Goal: Transaction & Acquisition: Purchase product/service

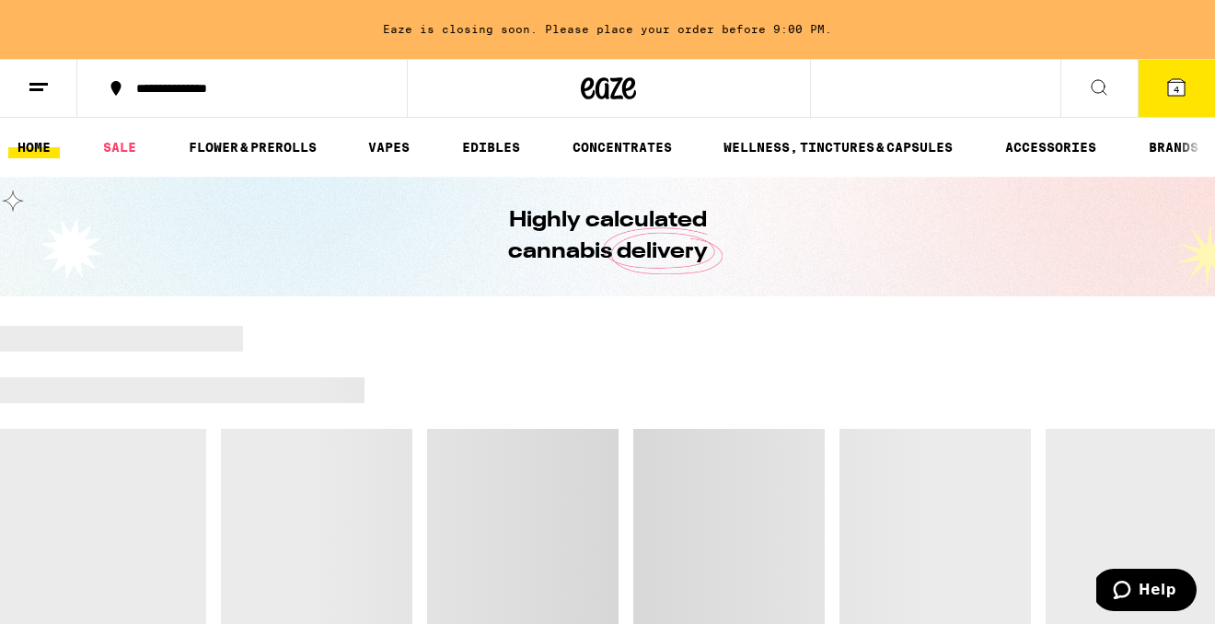
click at [1177, 118] on div at bounding box center [1195, 147] width 39 height 59
click at [1175, 86] on span "4" at bounding box center [1176, 89] width 6 height 11
click at [1143, 591] on span "Help" at bounding box center [1157, 589] width 38 height 17
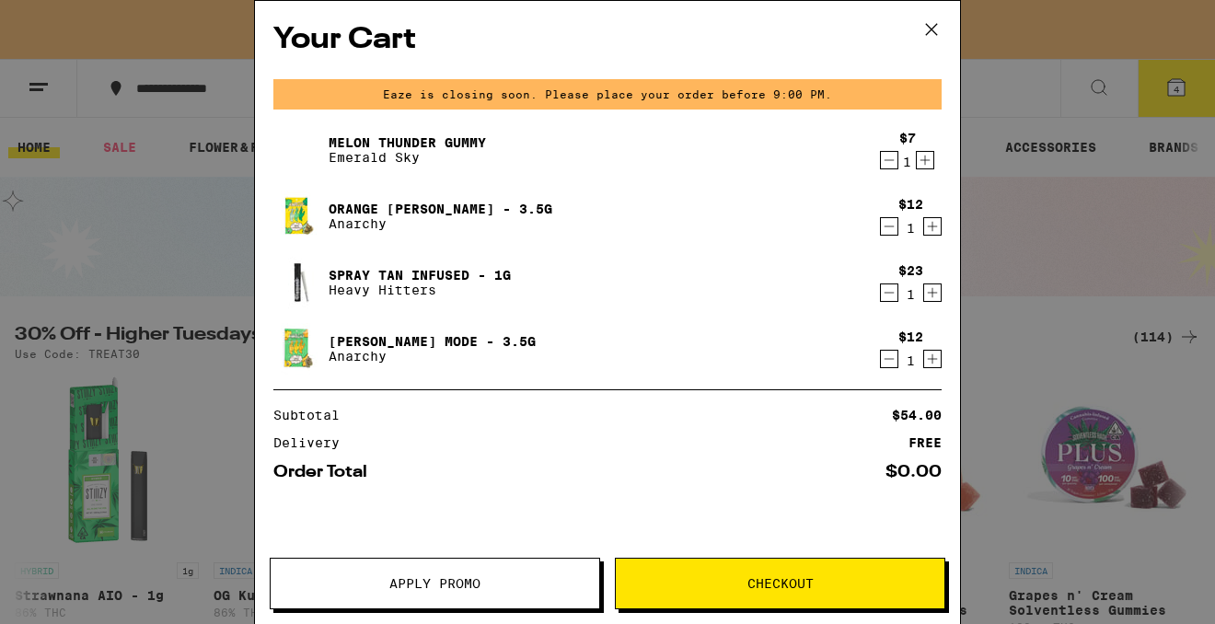
click at [852, 572] on button "Checkout" at bounding box center [780, 584] width 330 height 52
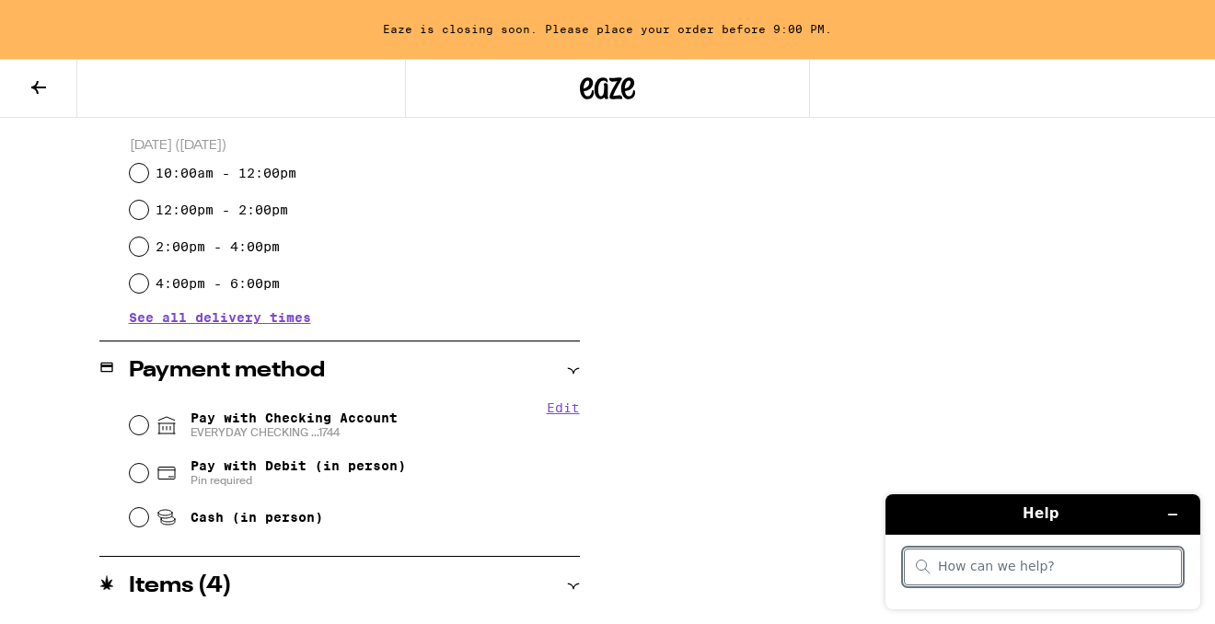
scroll to position [571, 0]
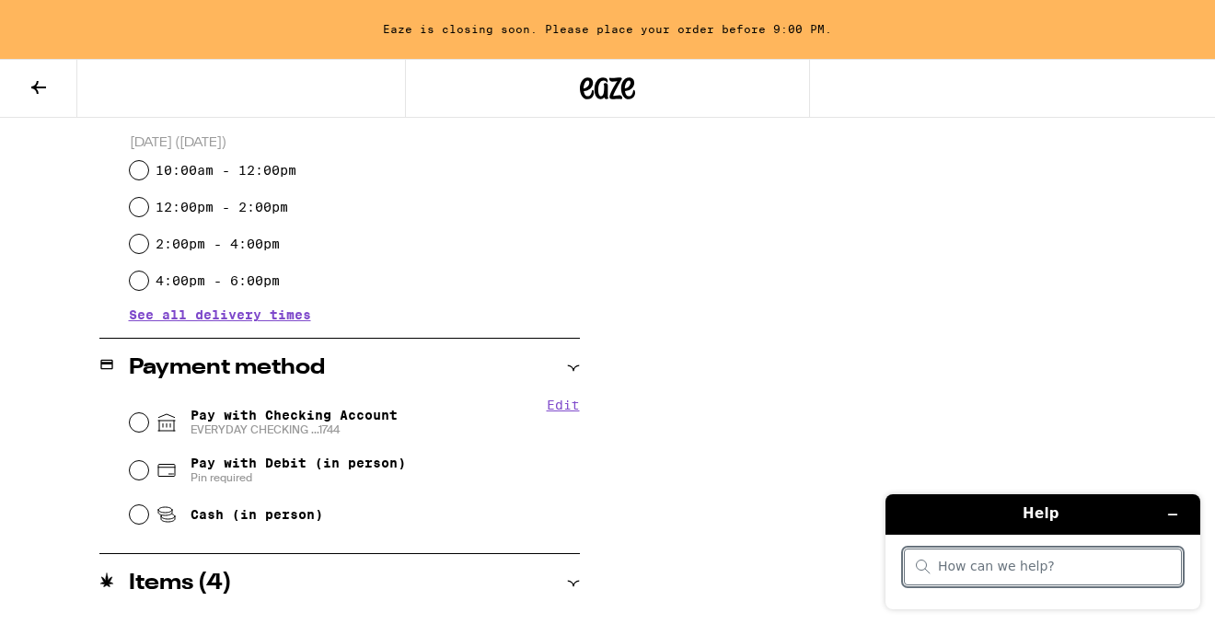
click at [283, 423] on span "EVERYDAY CHECKING ...1744" at bounding box center [293, 429] width 207 height 15
click at [148, 423] on input "Pay with Checking Account EVERYDAY CHECKING ...1744" at bounding box center [139, 422] width 18 height 18
radio input "true"
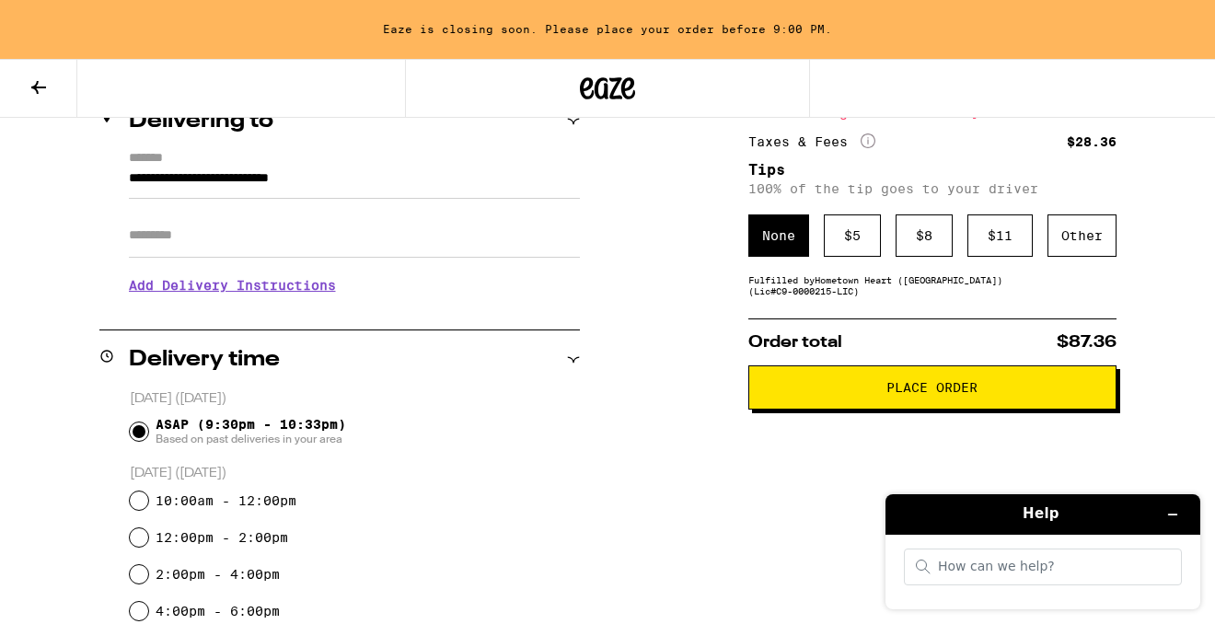
scroll to position [254, 0]
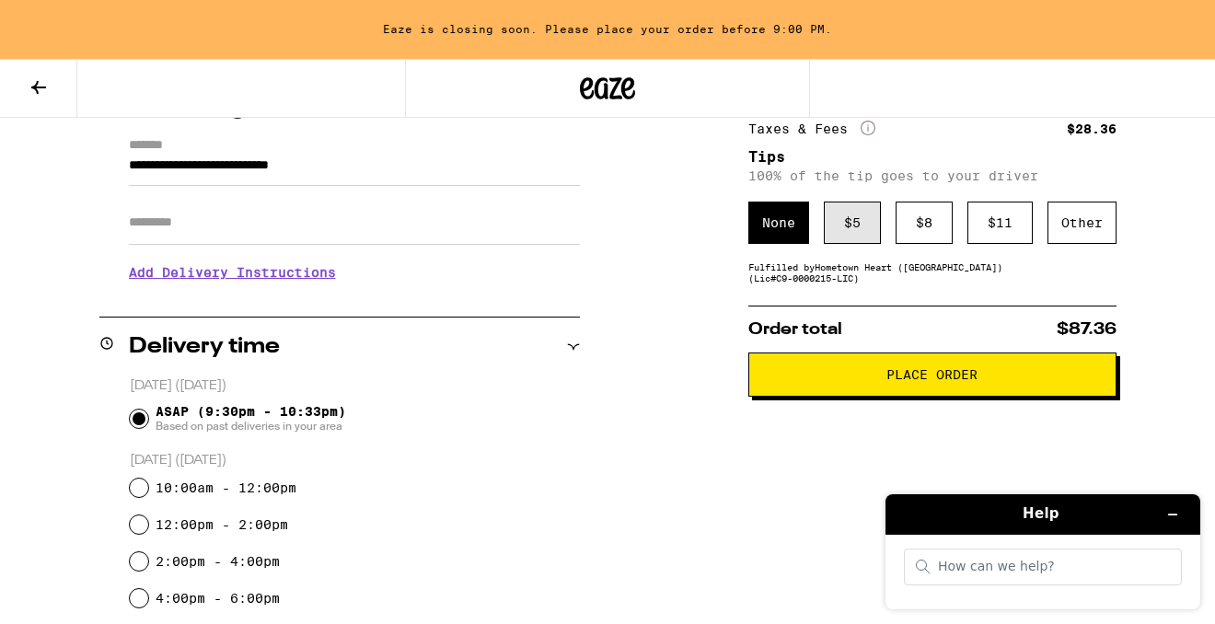
click at [843, 239] on div "$ 5" at bounding box center [851, 222] width 57 height 42
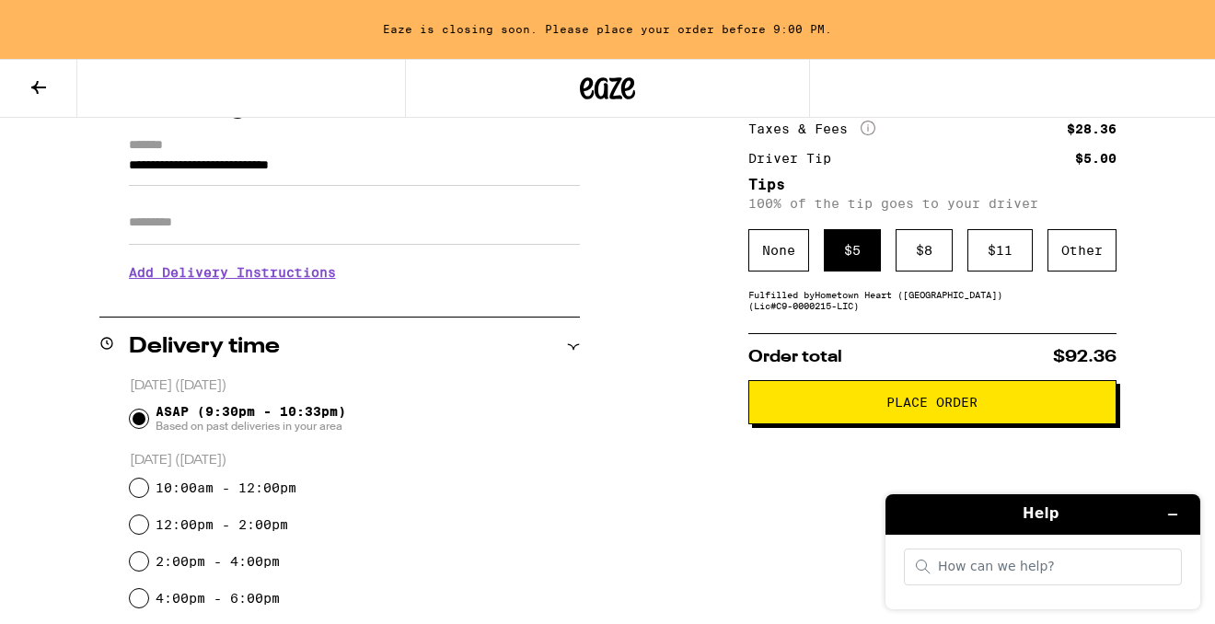
click at [832, 408] on span "Place Order" at bounding box center [932, 402] width 337 height 13
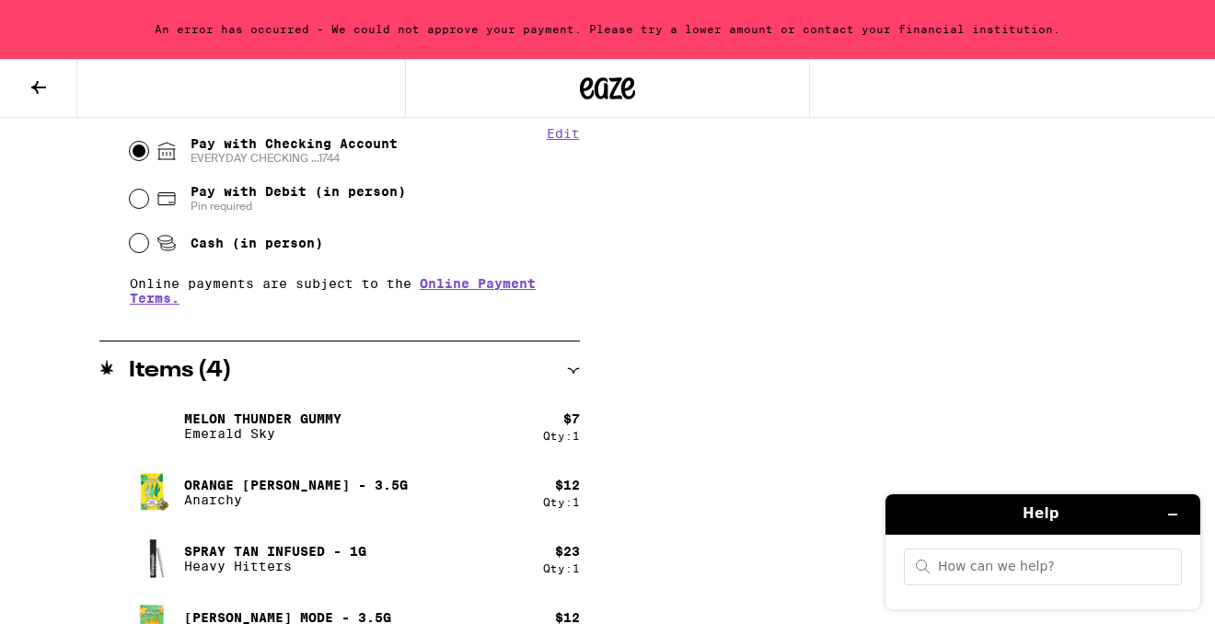
scroll to position [320, 0]
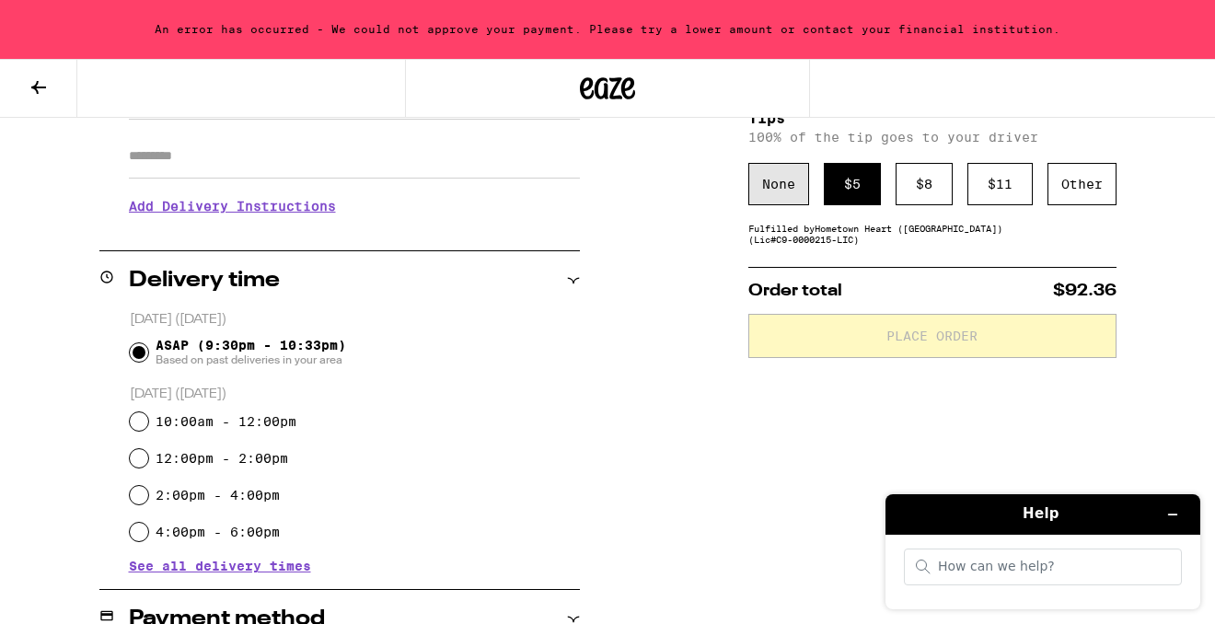
click at [765, 172] on div "None" at bounding box center [778, 184] width 61 height 42
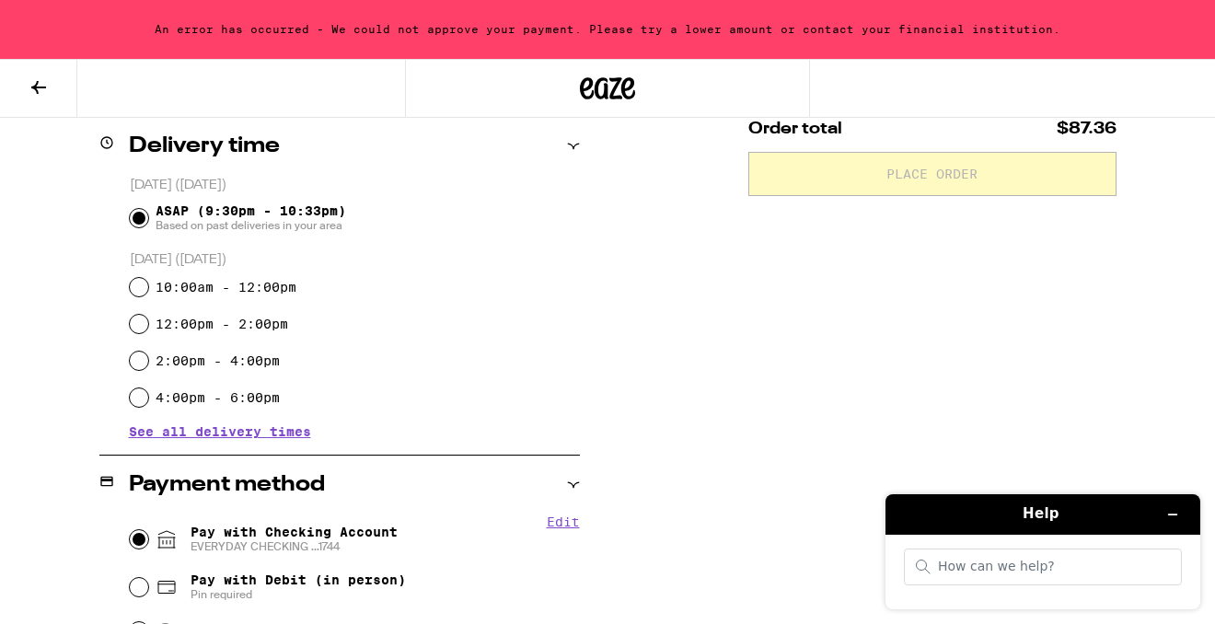
scroll to position [466, 0]
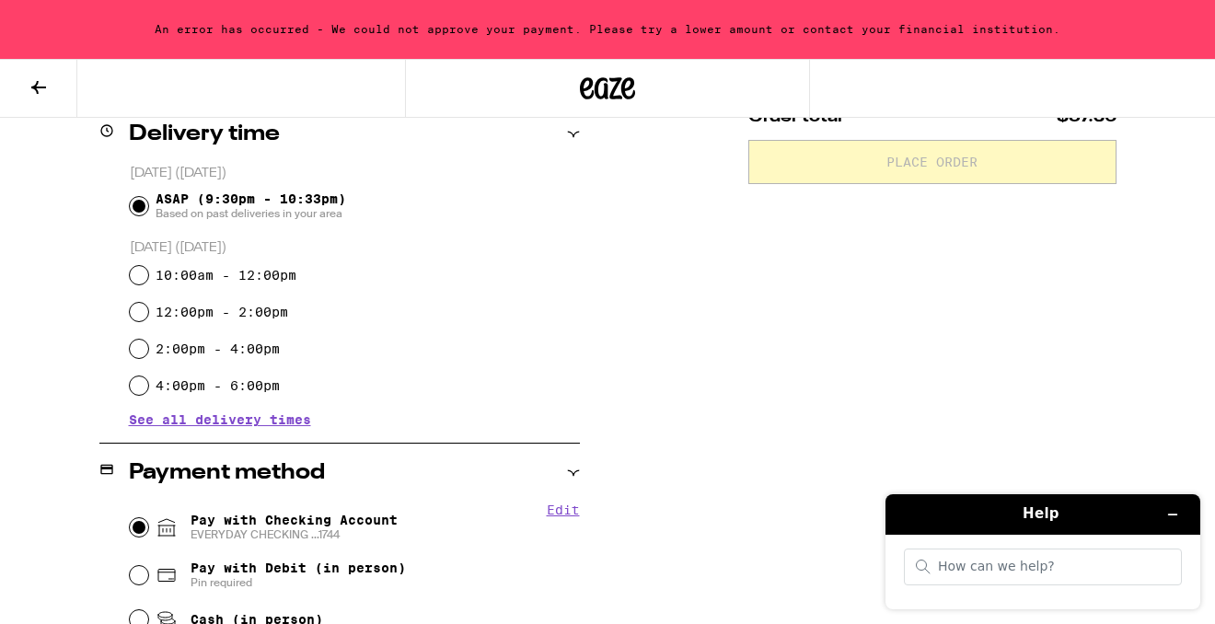
click at [258, 567] on span "Pay with Debit (in person)" at bounding box center [297, 567] width 215 height 15
click at [148, 567] on input "Pay with Debit (in person) Pin required" at bounding box center [139, 575] width 18 height 18
radio input "true"
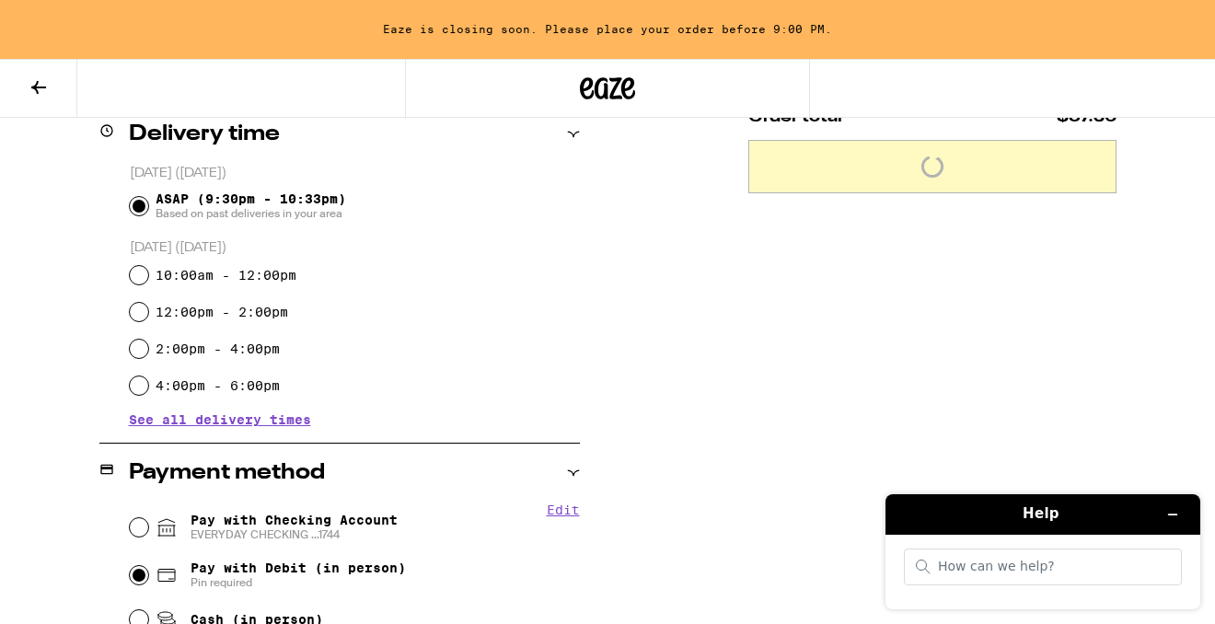
click at [244, 527] on span "Pay with Checking Account EVERYDAY CHECKING ...1744" at bounding box center [293, 526] width 207 height 29
click at [148, 527] on input "Pay with Checking Account EVERYDAY CHECKING ...1744" at bounding box center [139, 527] width 18 height 18
radio input "true"
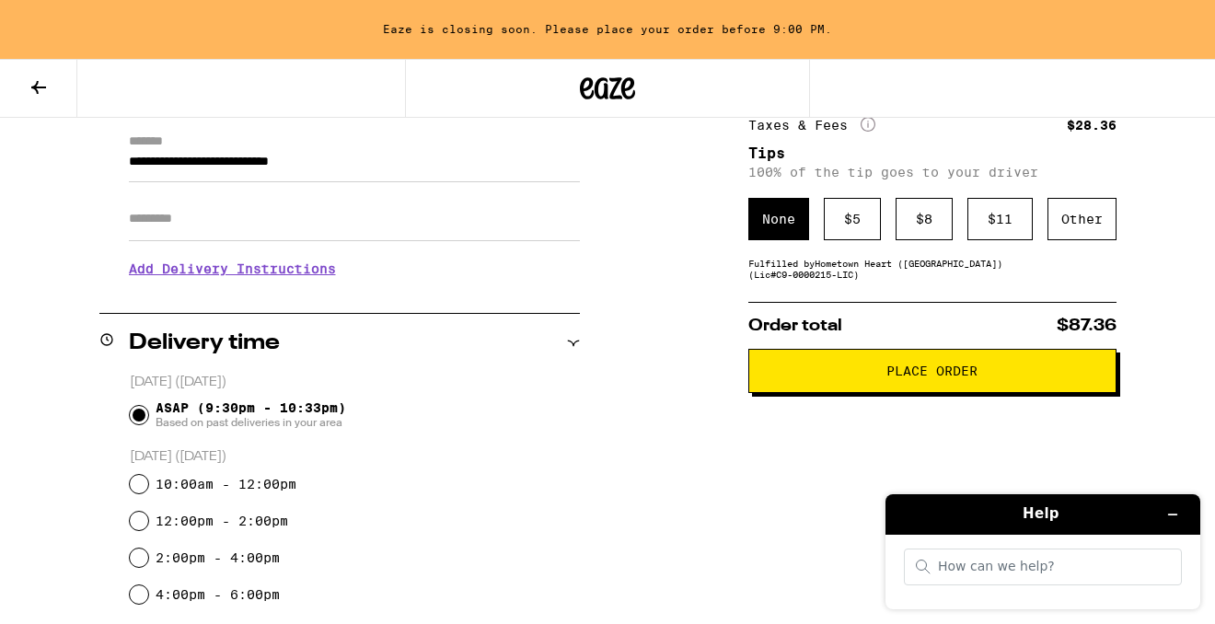
scroll to position [251, 0]
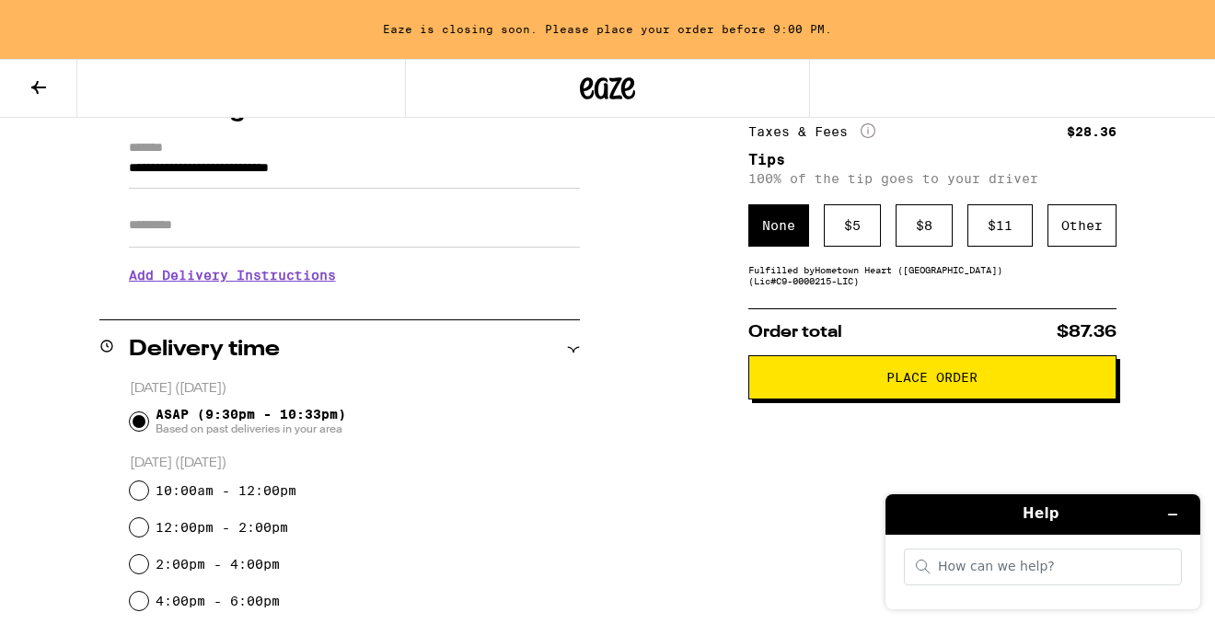
click at [810, 380] on span "Place Order" at bounding box center [932, 377] width 337 height 13
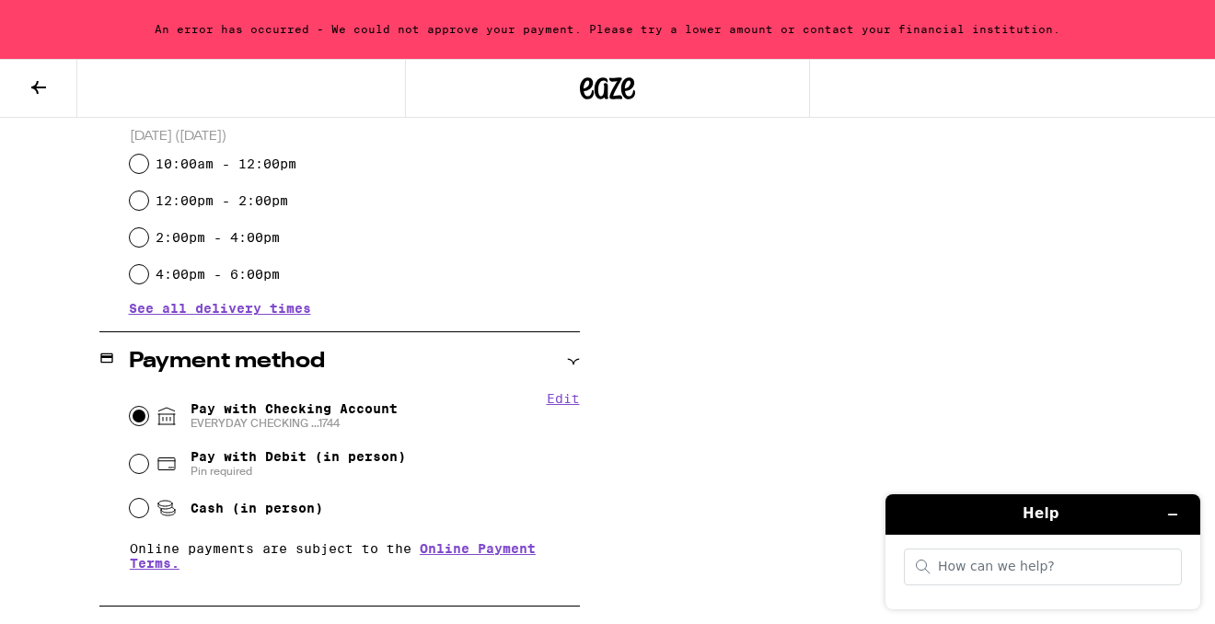
scroll to position [579, 0]
click at [253, 459] on span "Pay with Debit (in person)" at bounding box center [297, 455] width 215 height 15
click at [148, 459] on input "Pay with Debit (in person) Pin required" at bounding box center [139, 463] width 18 height 18
radio input "true"
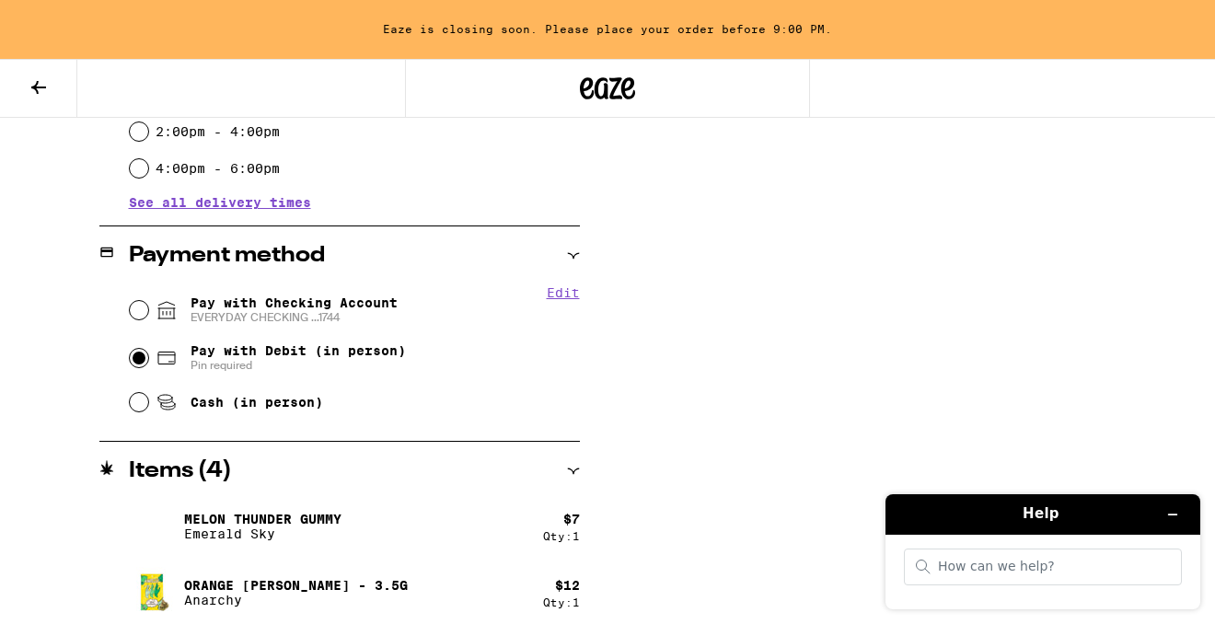
scroll to position [685, 0]
click at [203, 404] on span "Cash (in person)" at bounding box center [256, 401] width 132 height 15
click at [148, 404] on input "Cash (in person)" at bounding box center [139, 401] width 18 height 18
radio input "true"
click at [199, 360] on span "Pin required" at bounding box center [297, 364] width 215 height 15
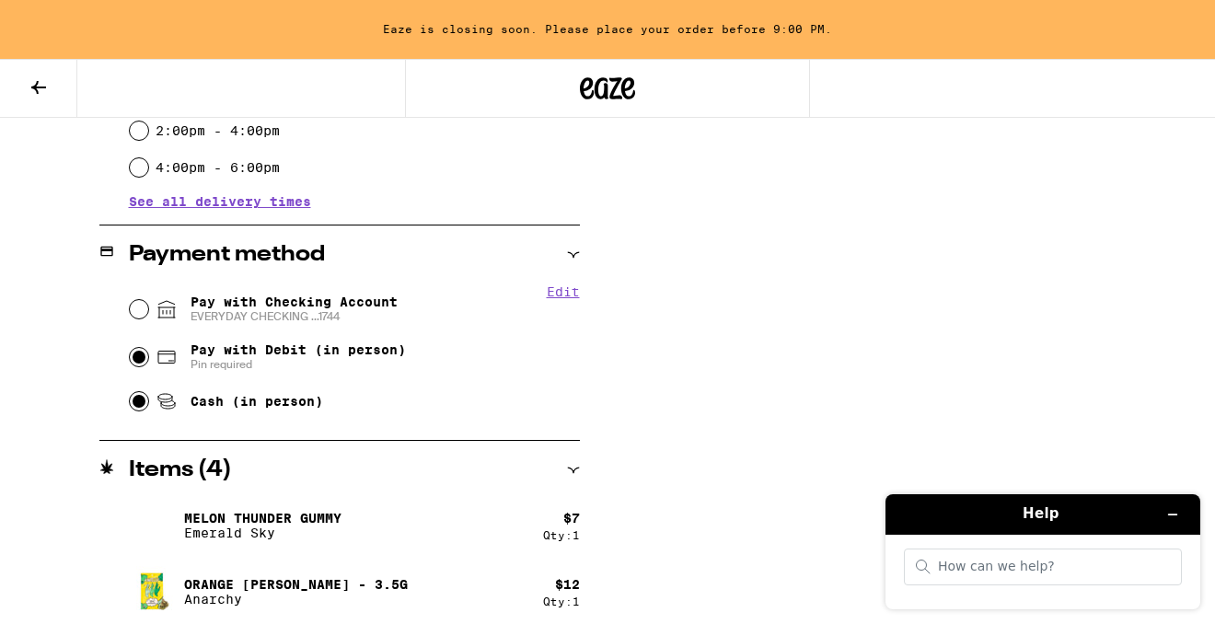
click at [148, 360] on input "Pay with Debit (in person) Pin required" at bounding box center [139, 357] width 18 height 18
radio input "true"
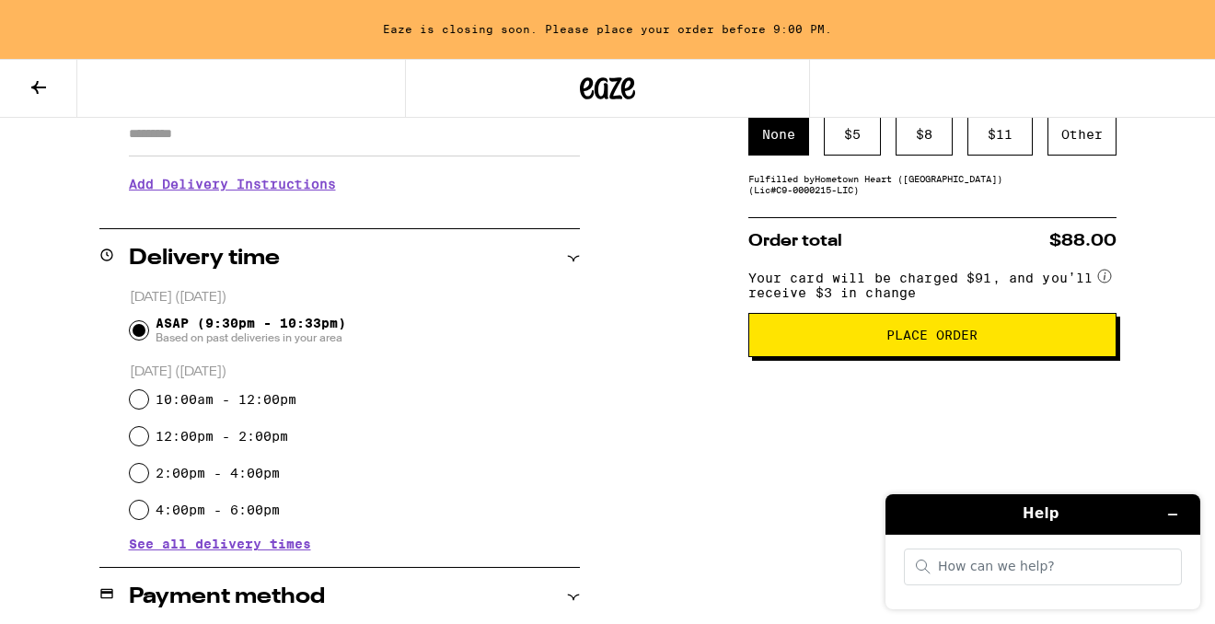
scroll to position [340, 0]
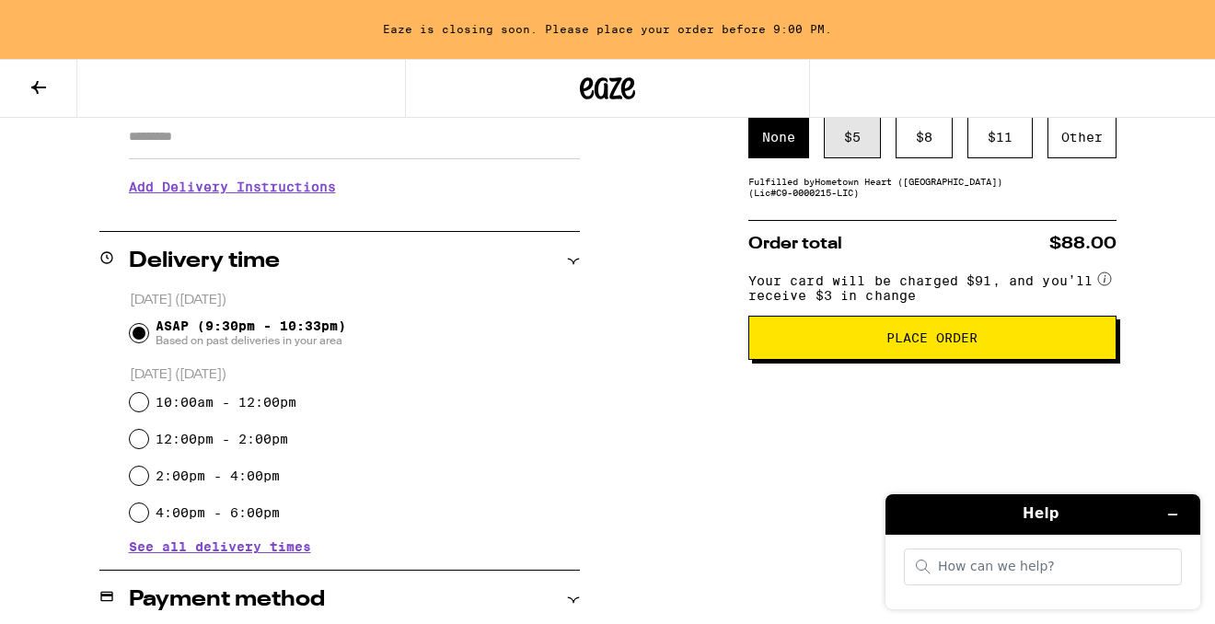
click at [843, 143] on div "$ 5" at bounding box center [851, 137] width 57 height 42
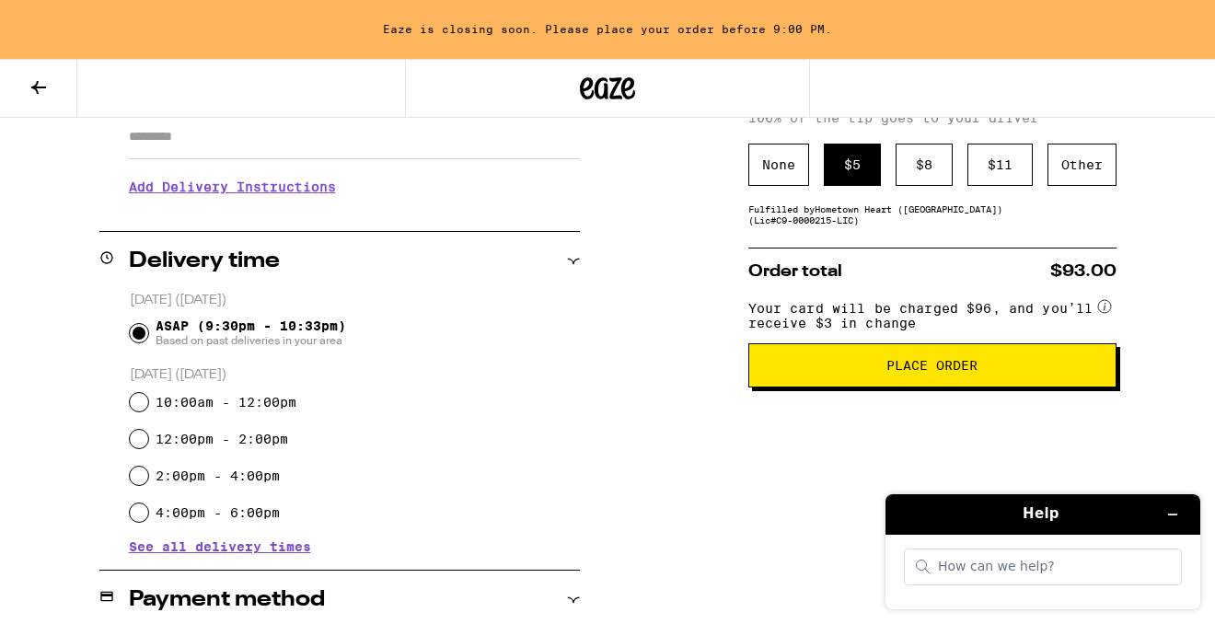
click at [883, 371] on span "Place Order" at bounding box center [932, 365] width 337 height 13
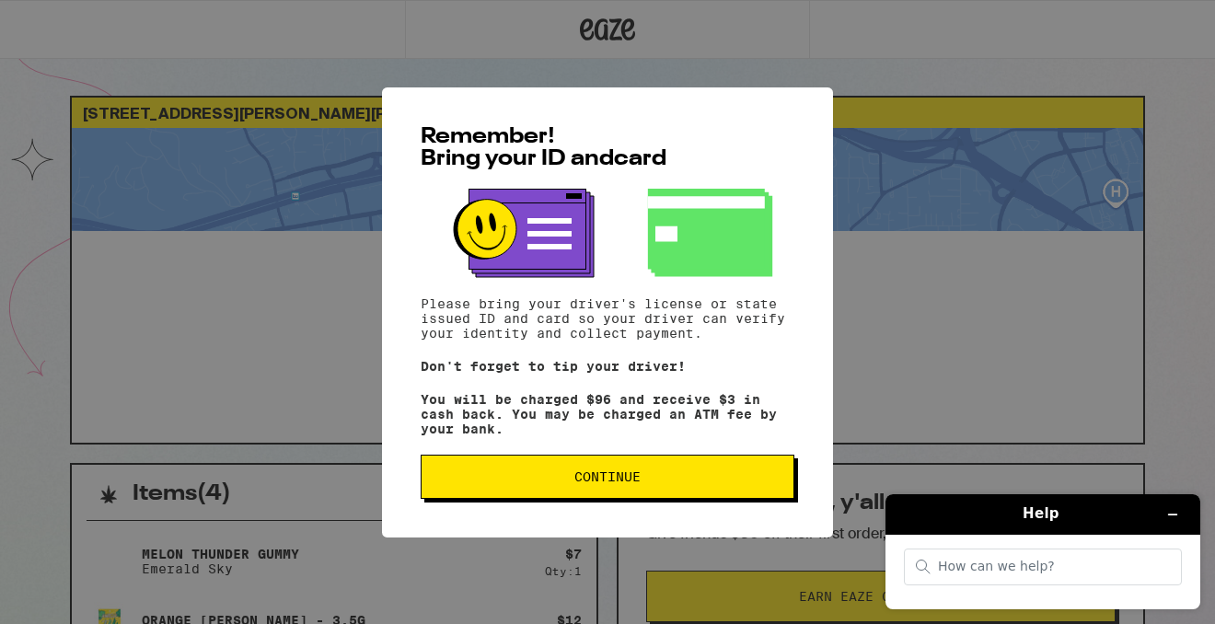
click at [669, 481] on span "Continue" at bounding box center [607, 476] width 342 height 13
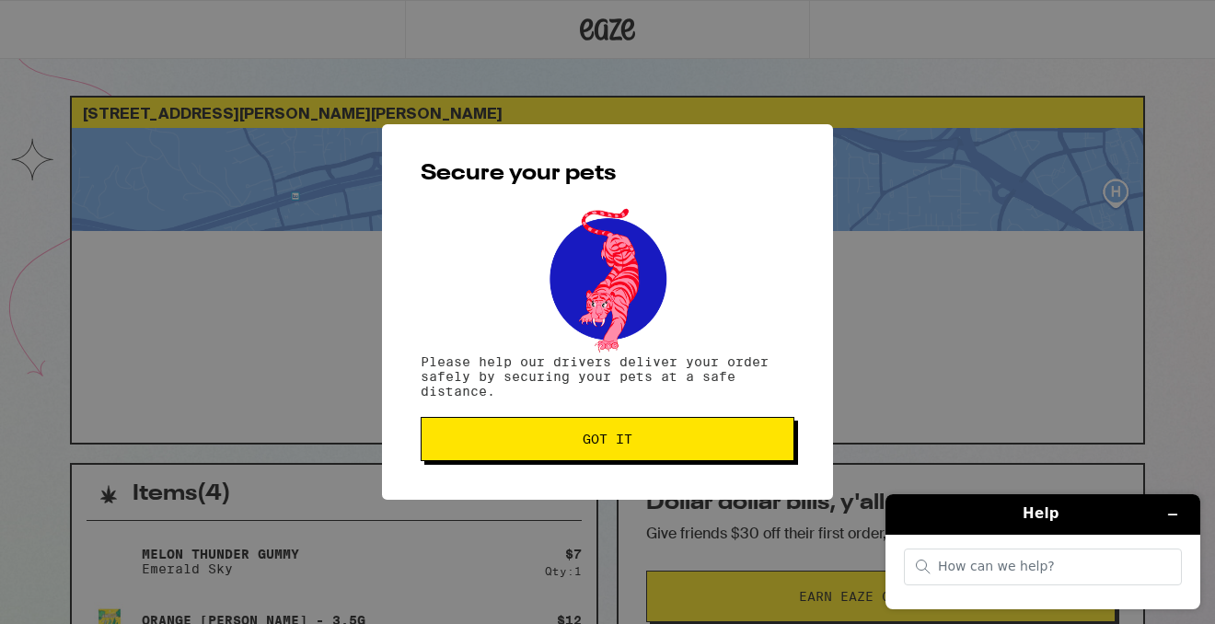
click at [644, 444] on span "Got it" at bounding box center [607, 438] width 342 height 13
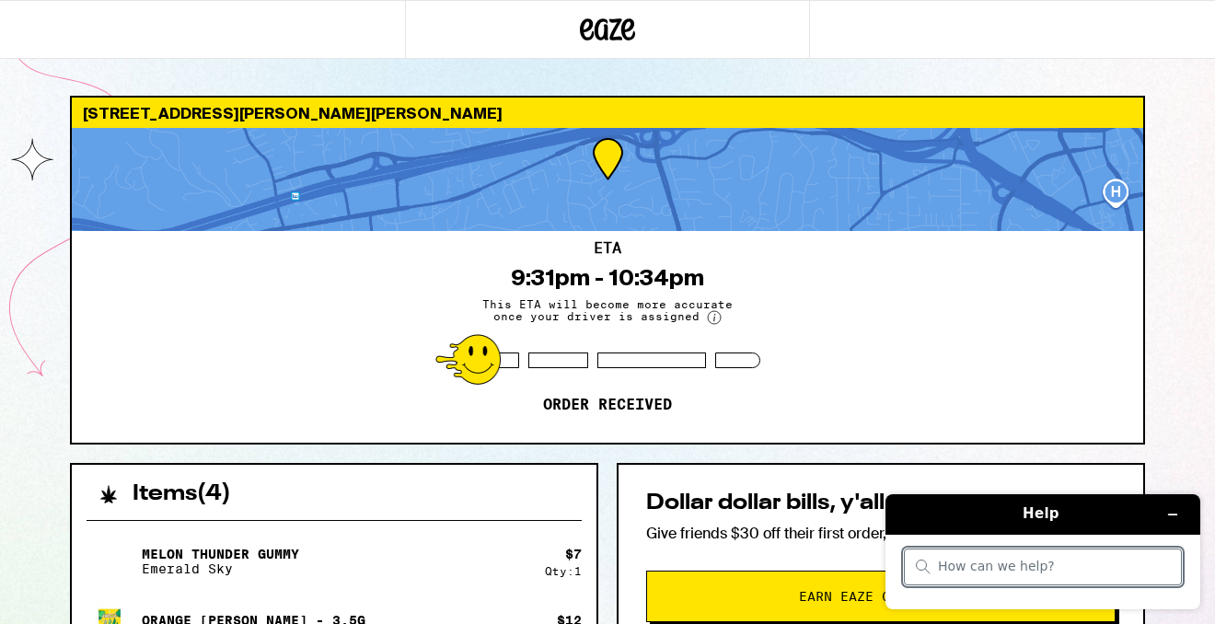
click at [993, 558] on input "search" at bounding box center [1054, 566] width 232 height 17
click at [1172, 511] on icon "Minimize widget" at bounding box center [1172, 514] width 13 height 13
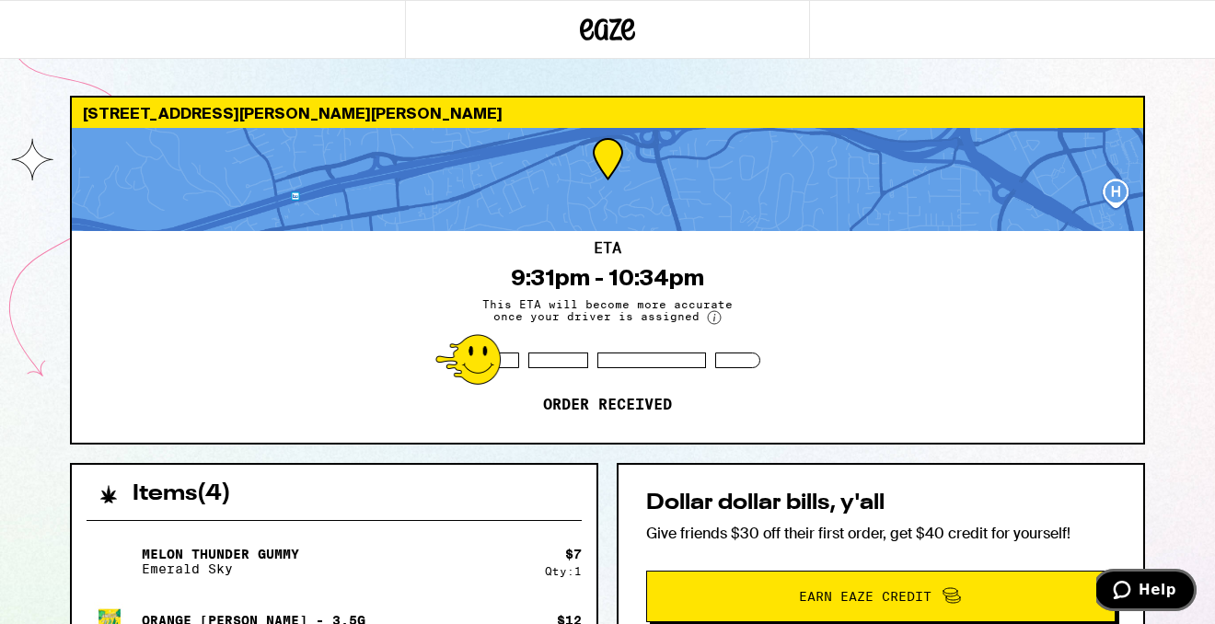
click at [1136, 586] on span "Help" at bounding box center [1125, 590] width 26 height 18
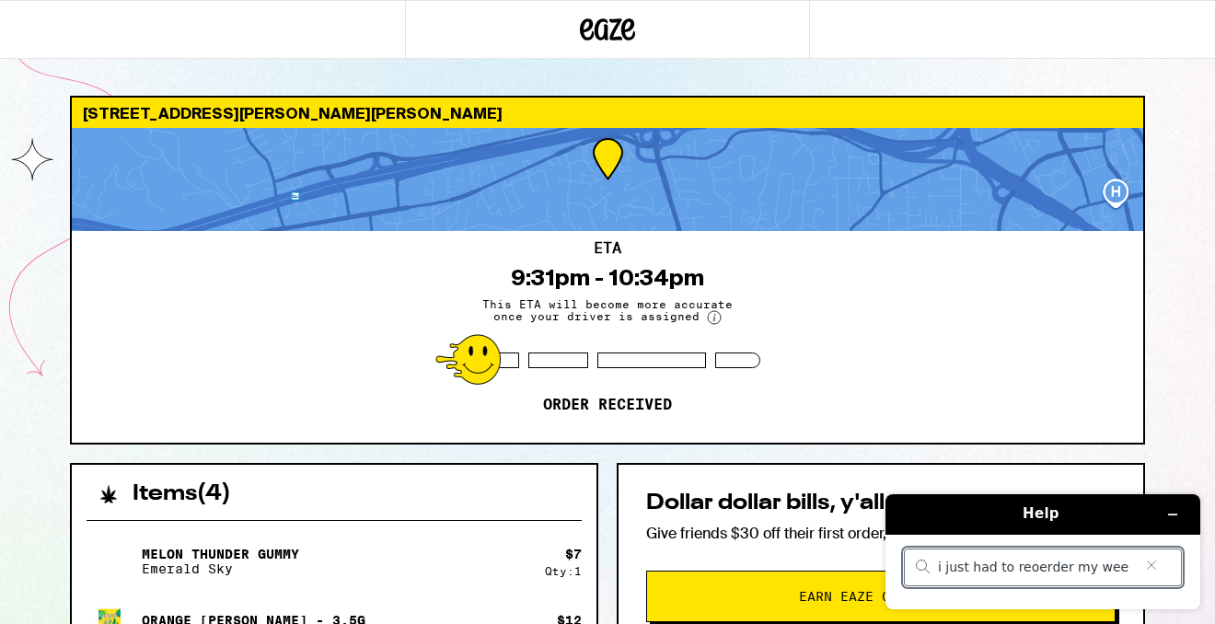
type input "i just had to reoerder my weed"
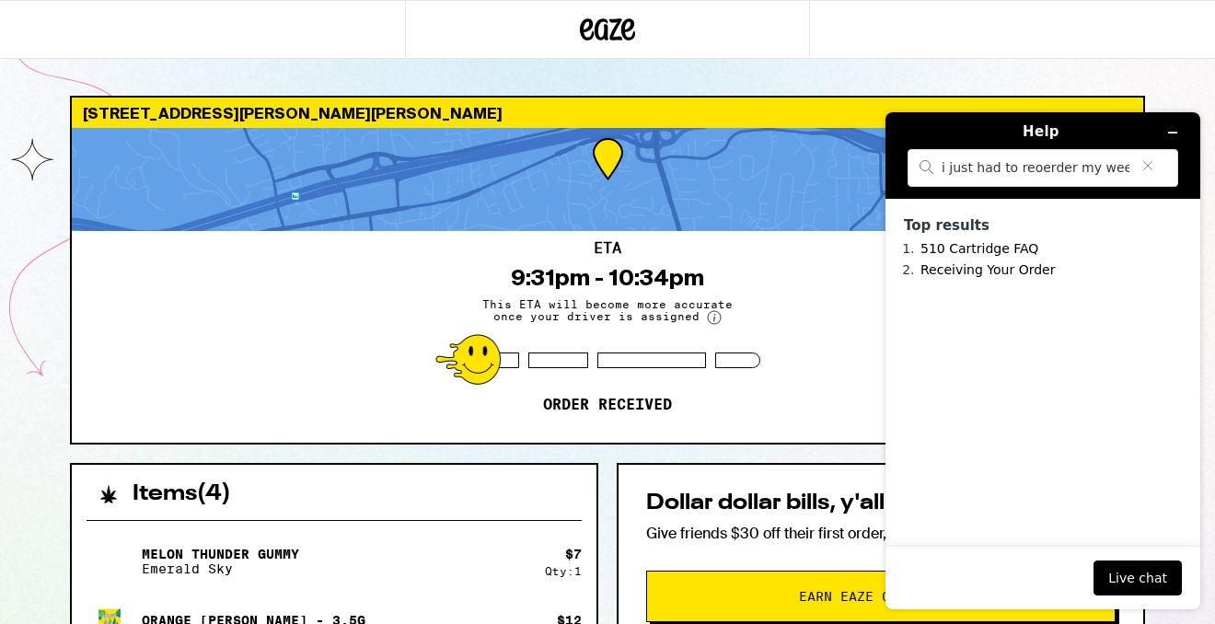
click at [940, 572] on div "Live chat" at bounding box center [1043, 577] width 278 height 35
click at [1135, 583] on button "Live chat" at bounding box center [1137, 577] width 88 height 35
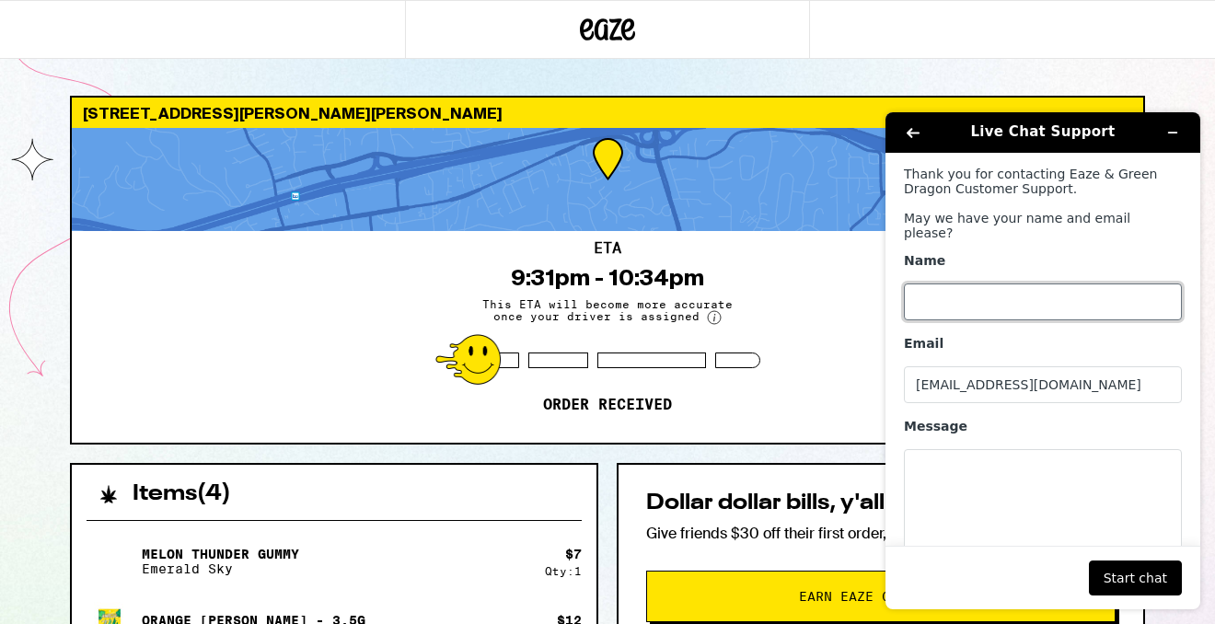
click at [1008, 299] on input "Name" at bounding box center [1043, 301] width 278 height 37
type input "[PERSON_NAME]"
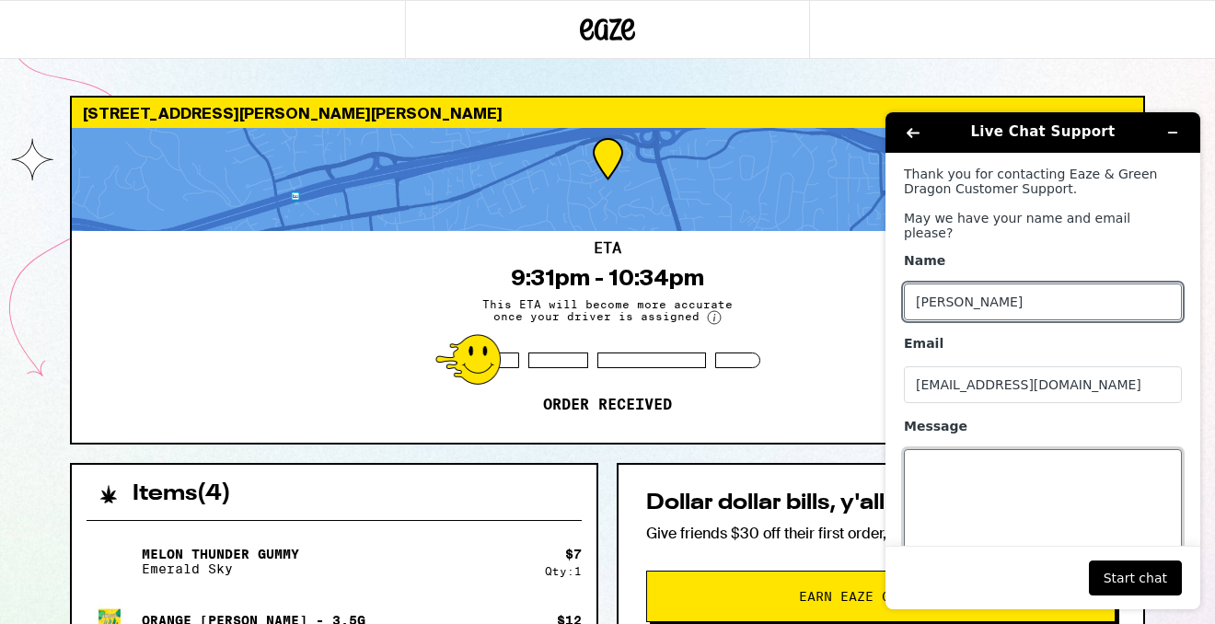
click at [991, 451] on textarea "Message" at bounding box center [1043, 500] width 278 height 103
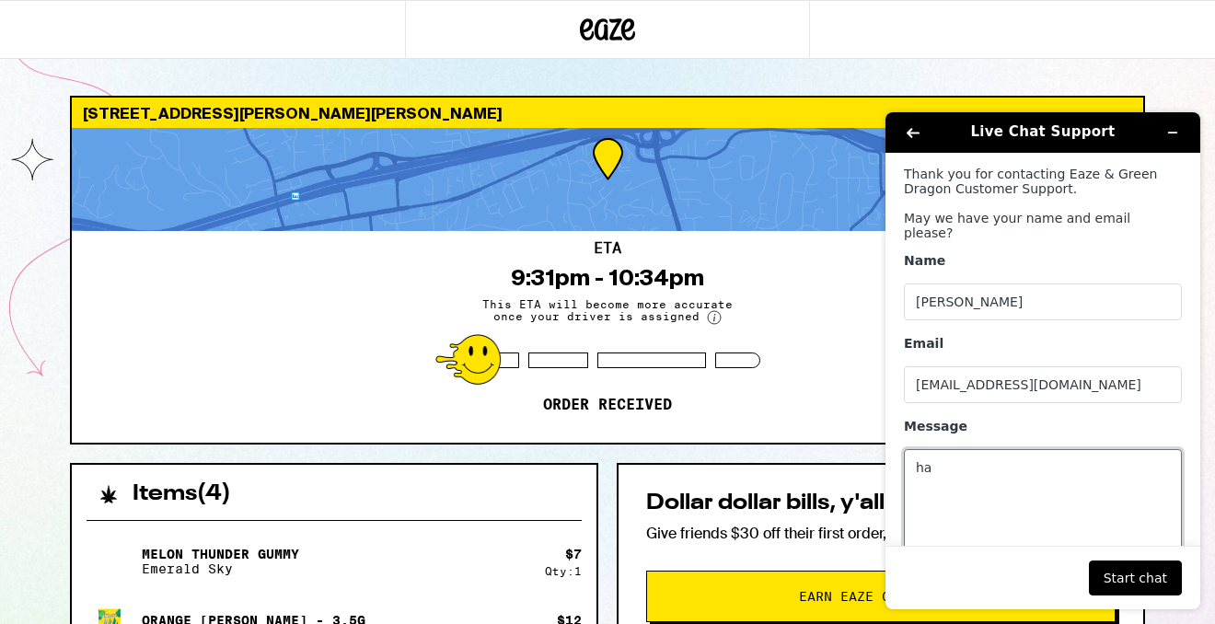
type textarea "h"
type textarea "the driver didn't ring my doorbell or knock i had to reorder my weed"
click at [1171, 581] on button "Start chat" at bounding box center [1134, 577] width 93 height 35
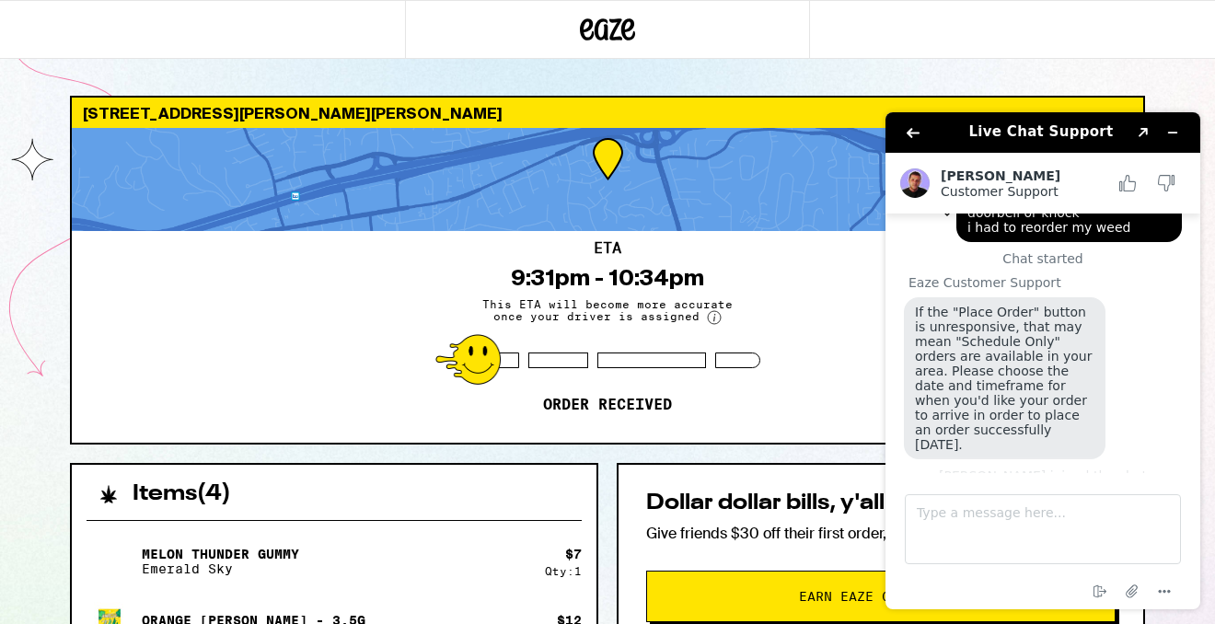
scroll to position [187, 0]
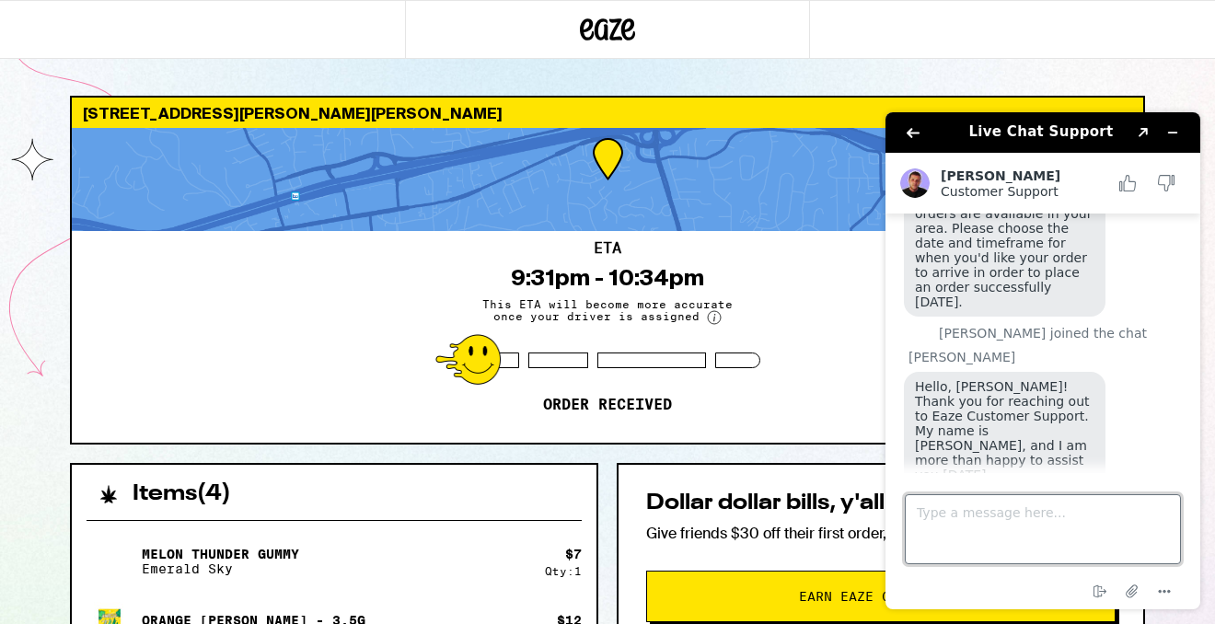
click at [1036, 516] on textarea "Type a message here..." at bounding box center [1042, 529] width 276 height 70
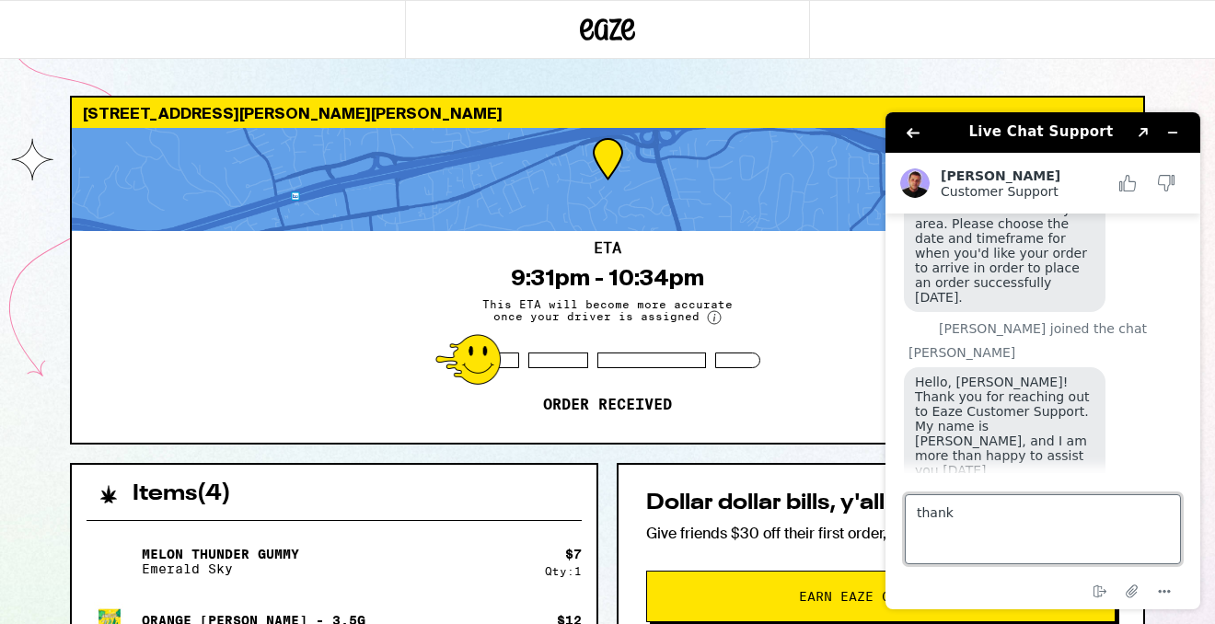
type textarea "thanks"
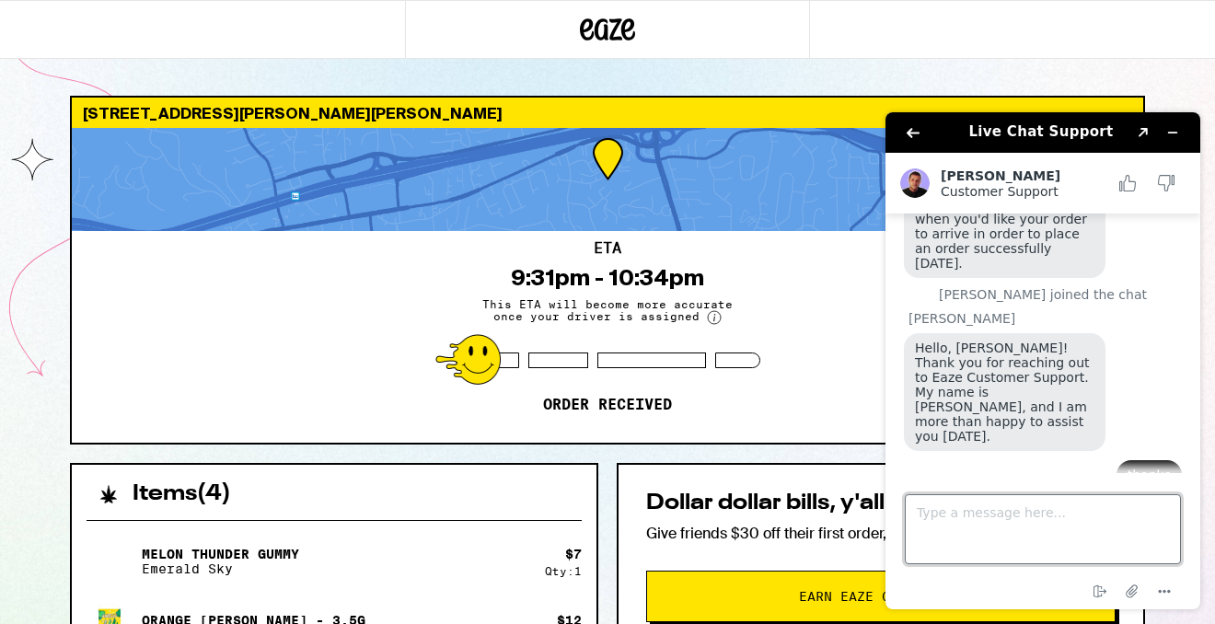
scroll to position [530, 0]
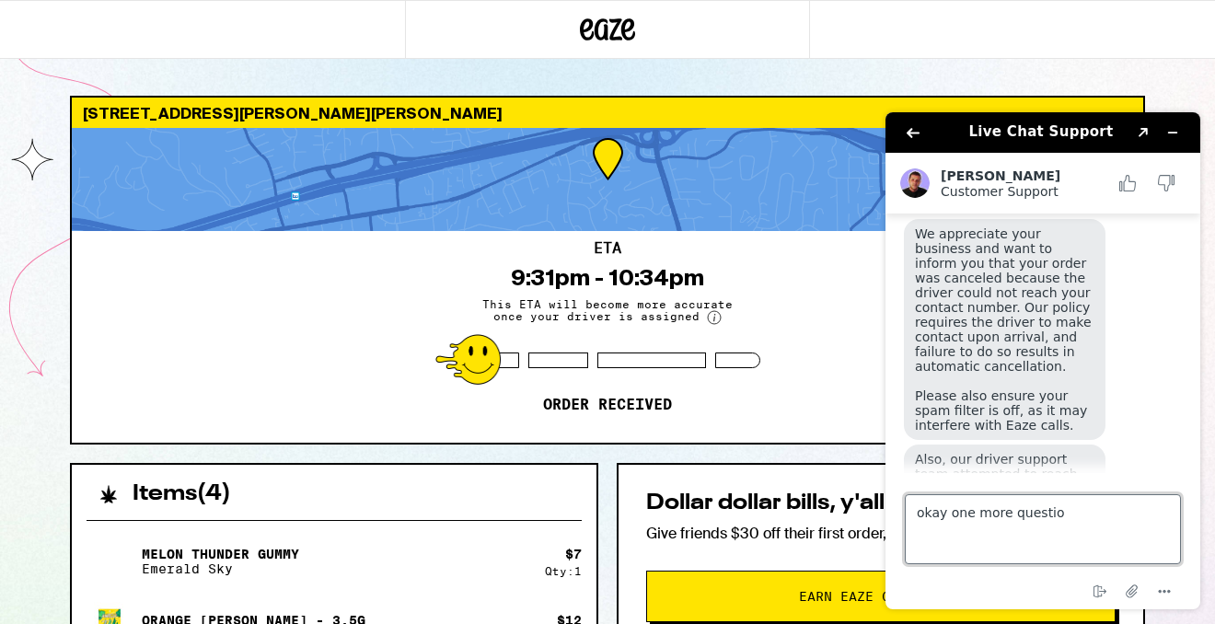
type textarea "okay one more question"
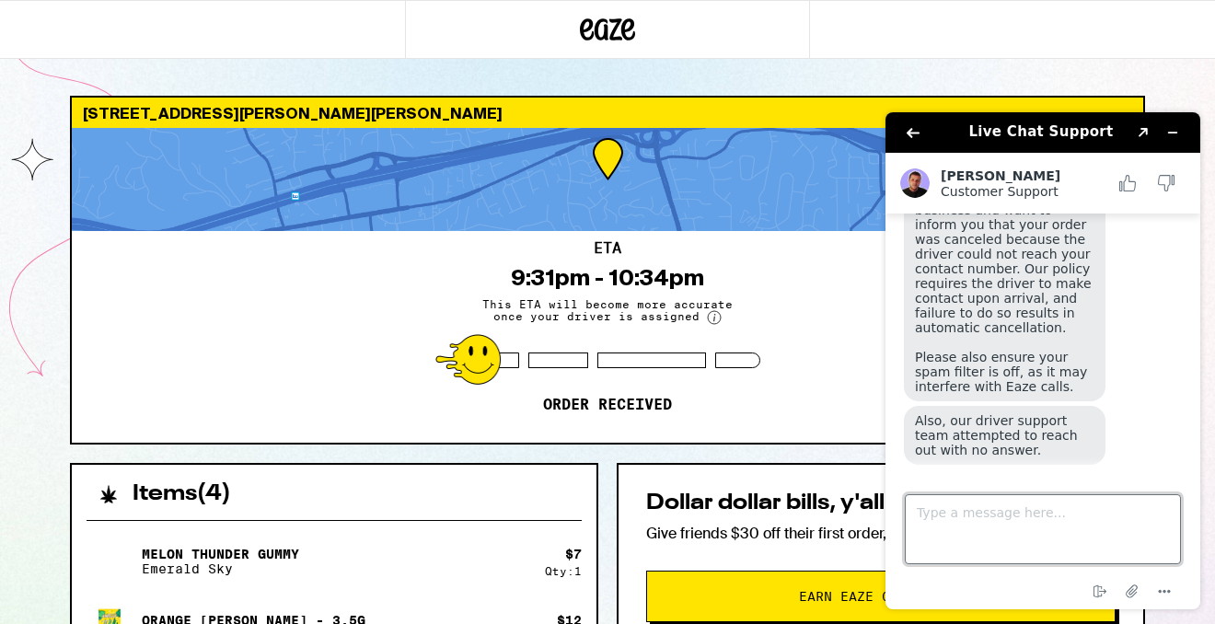
type textarea "a"
type textarea "what does the charge come up as on a debit card?"
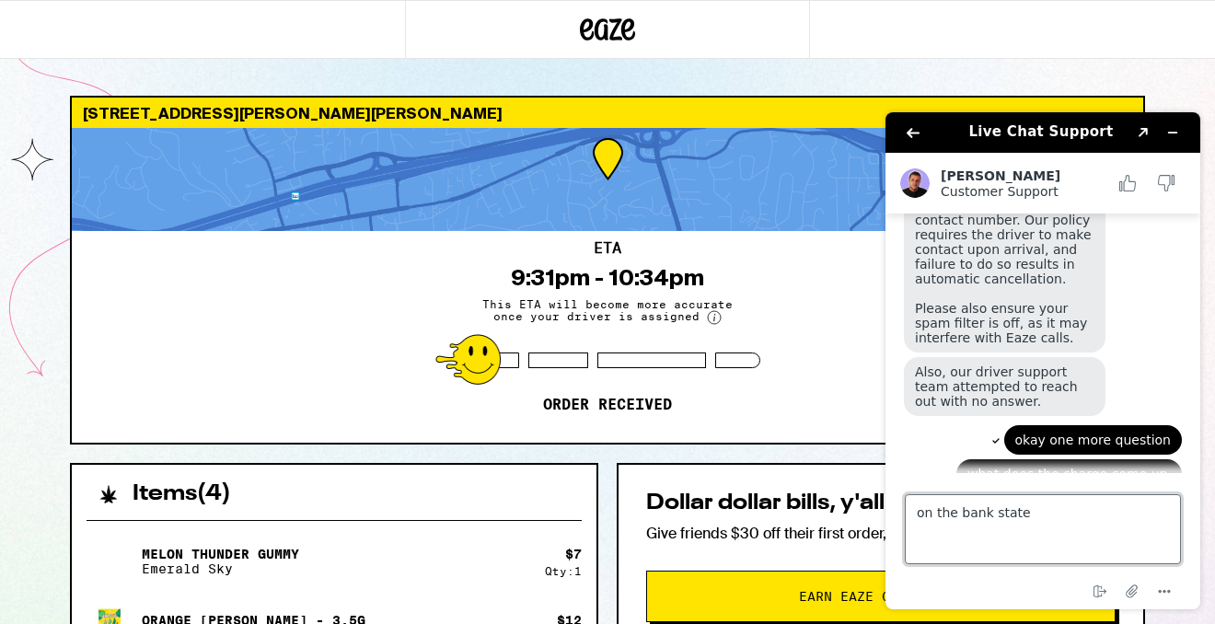
scroll to position [622, 0]
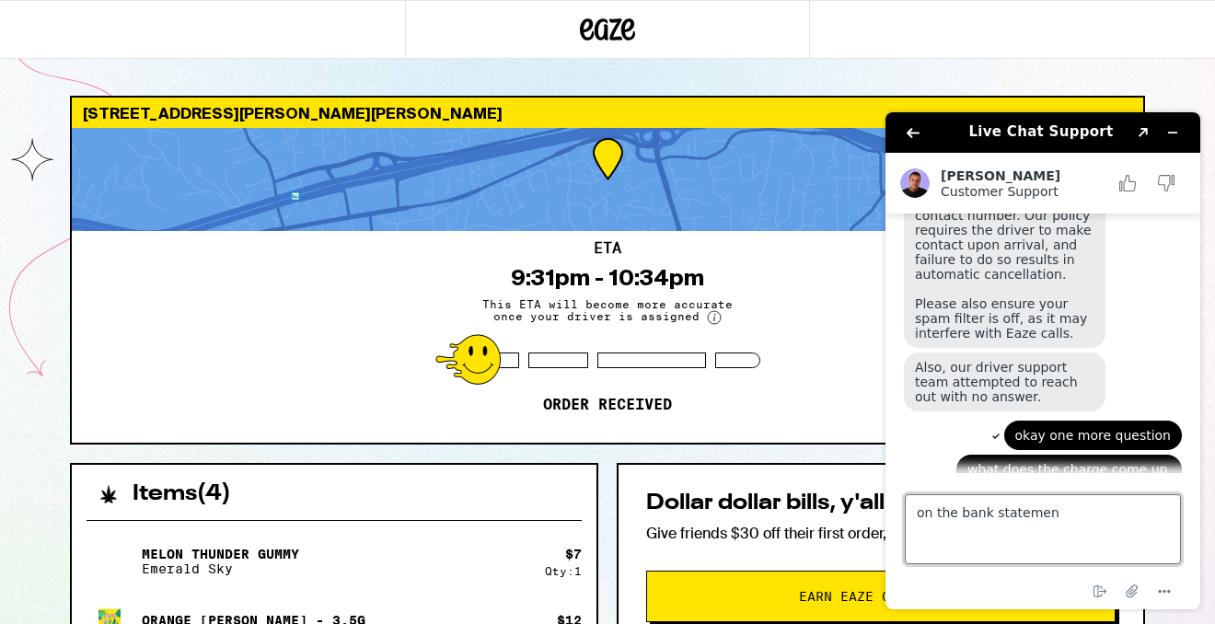
type textarea "on the bank statement"
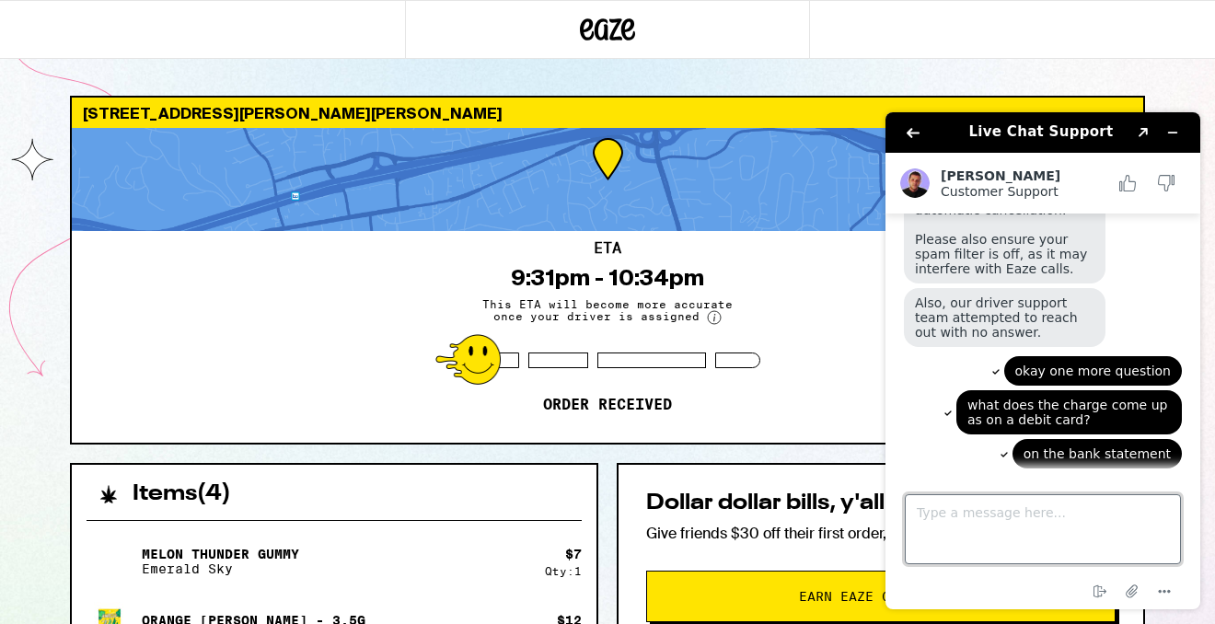
scroll to position [651, 0]
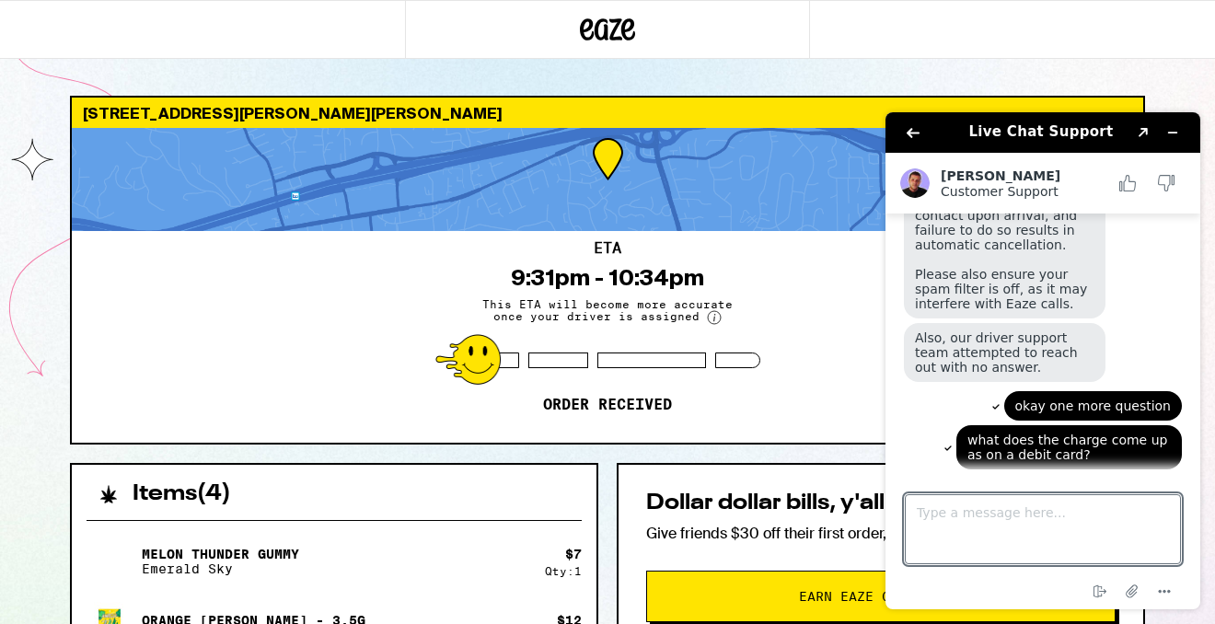
click at [964, 173] on h2 "[PERSON_NAME]" at bounding box center [1023, 175] width 167 height 15
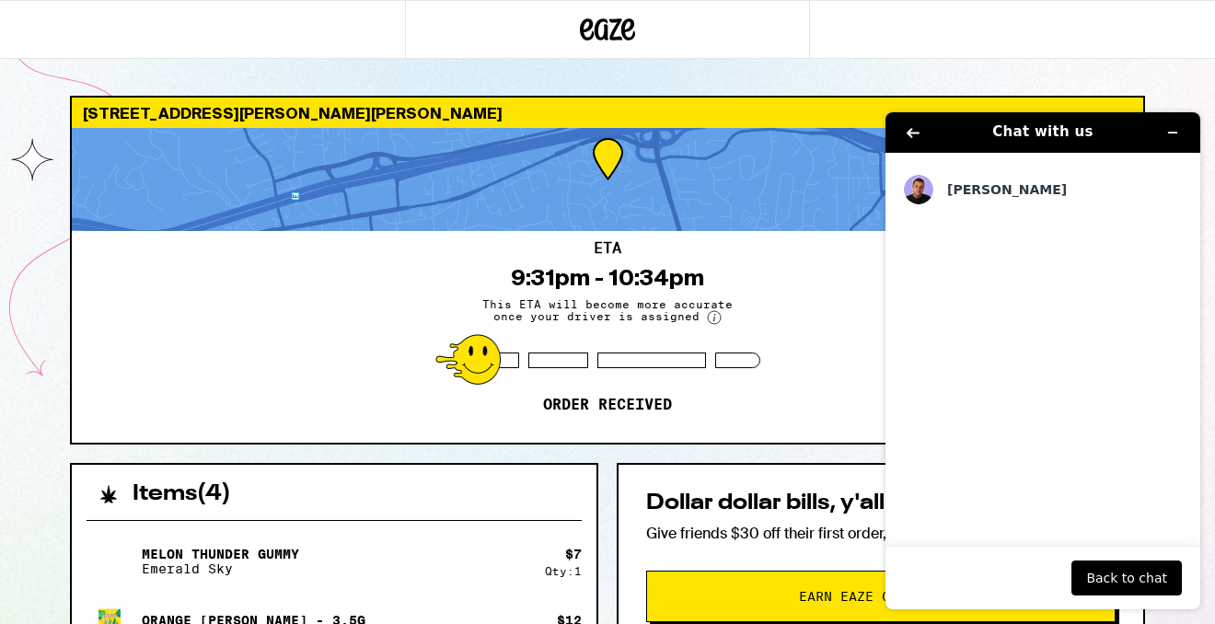
click at [1134, 574] on button "Back to chat" at bounding box center [1126, 577] width 110 height 35
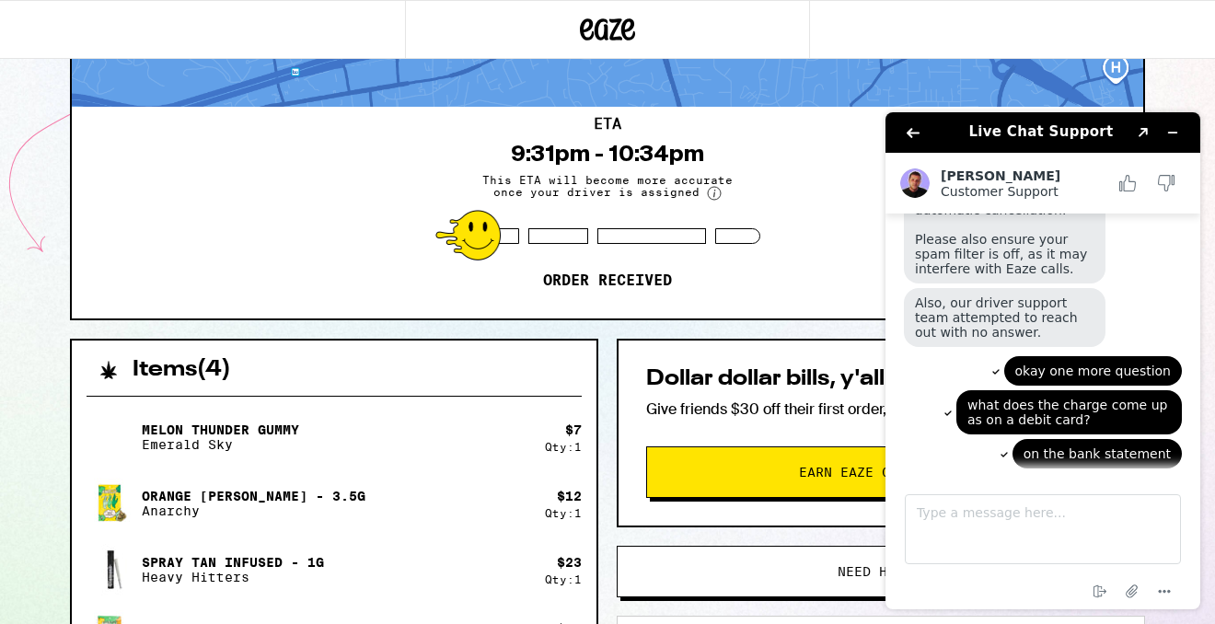
scroll to position [823, 0]
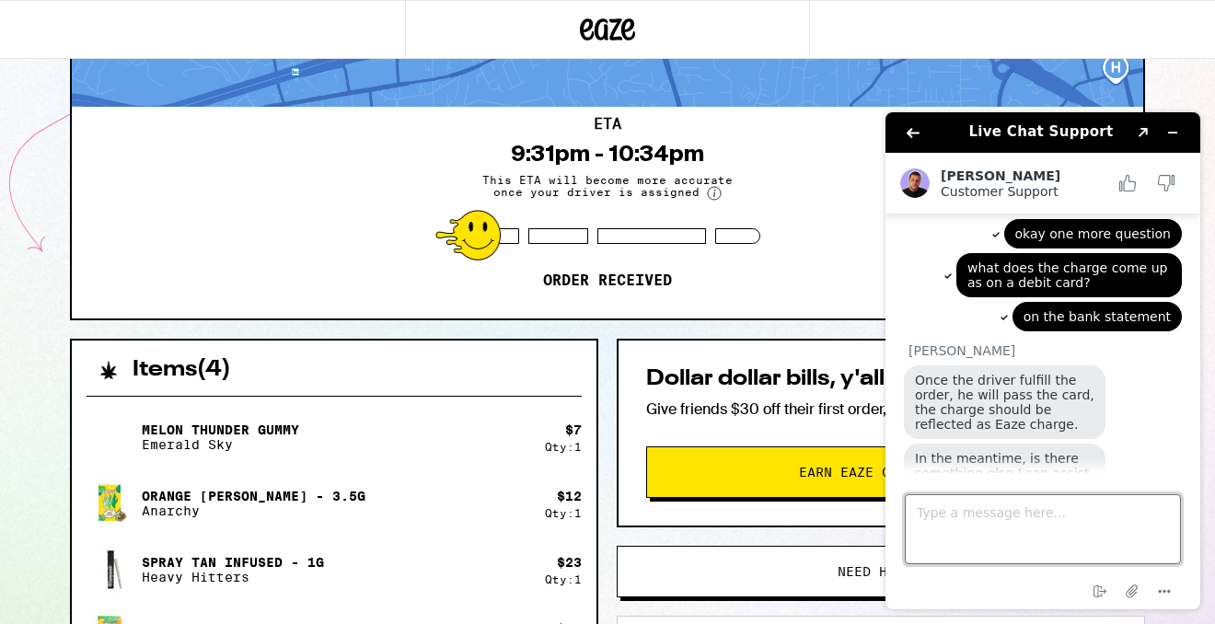
click at [1053, 528] on textarea "Type a message here..." at bounding box center [1042, 529] width 276 height 70
type textarea "no that's it thank you"
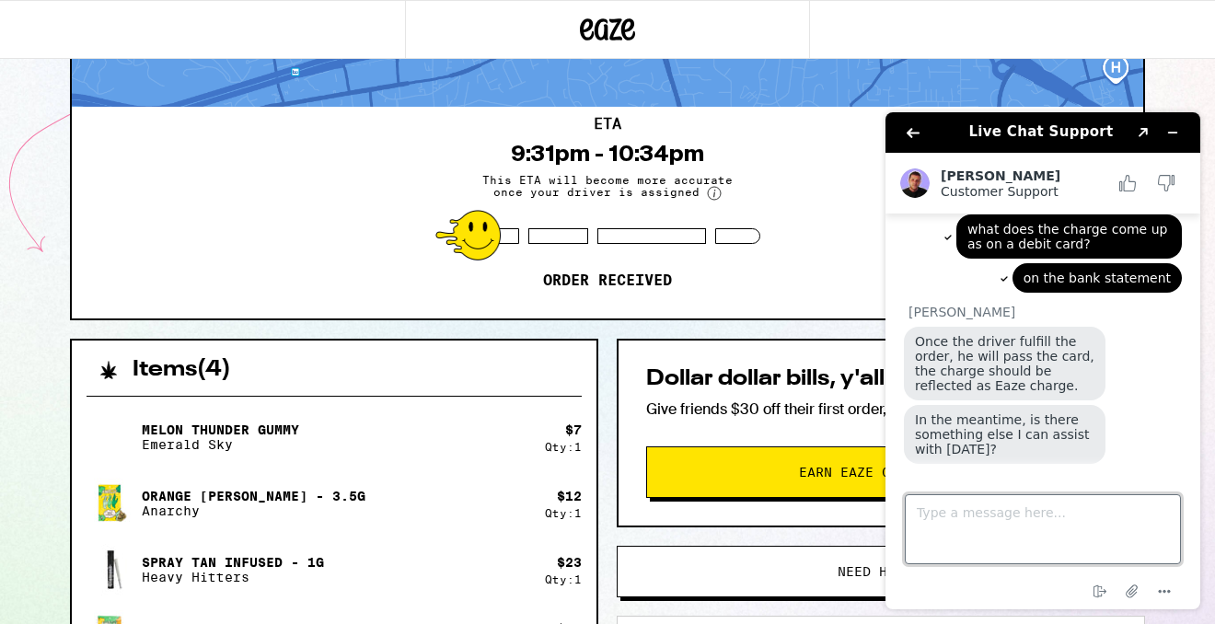
scroll to position [866, 0]
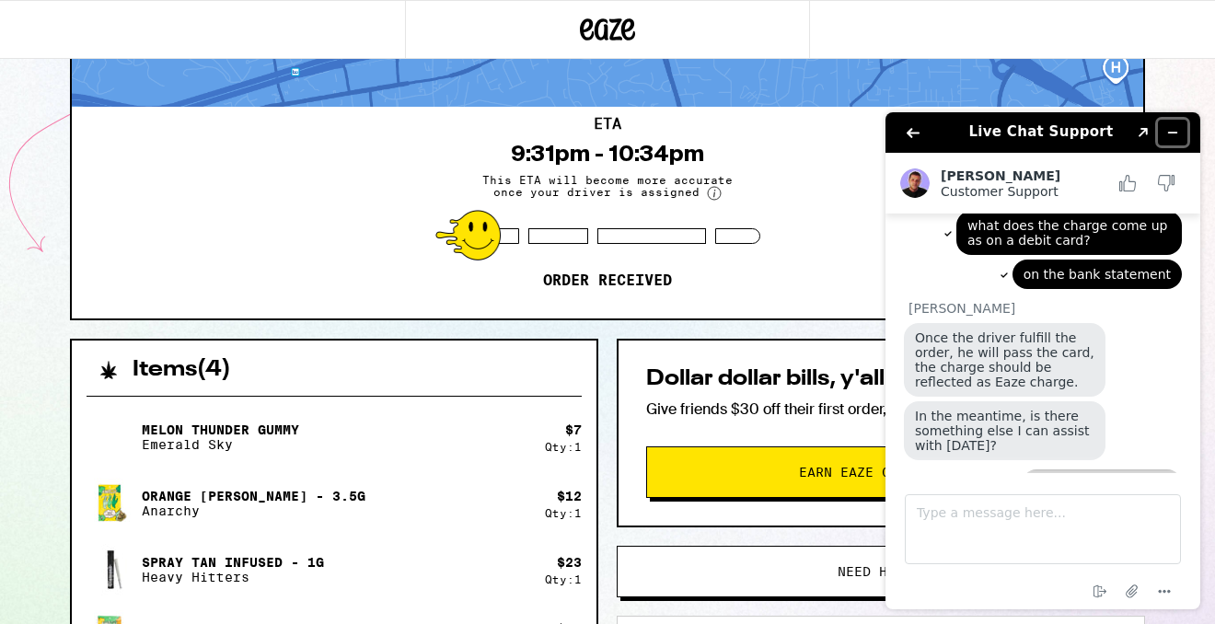
click at [1175, 137] on icon "Minimize widget" at bounding box center [1172, 132] width 13 height 13
